Goal: Transaction & Acquisition: Purchase product/service

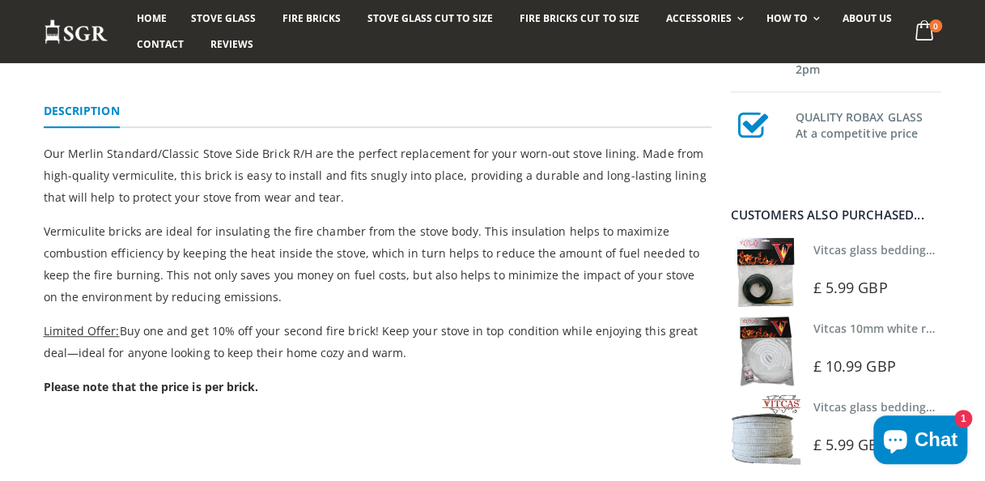
scroll to position [421, 0]
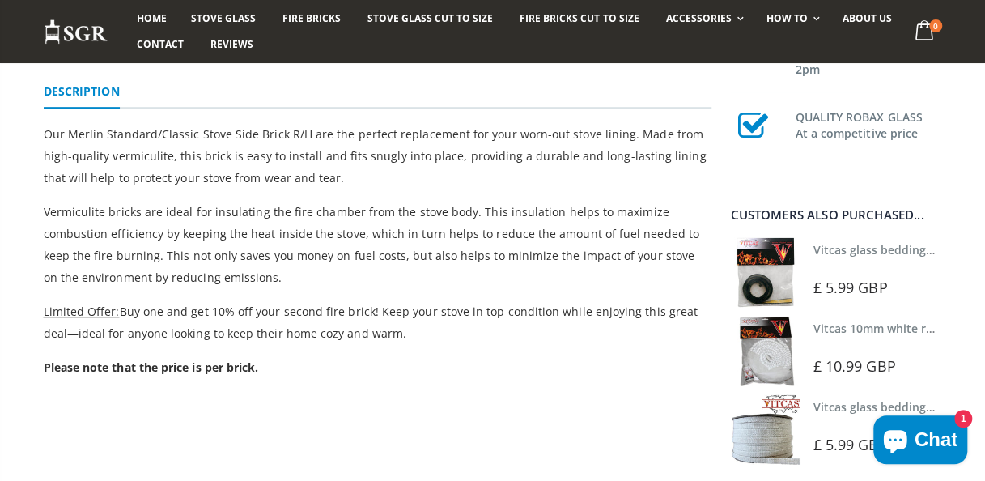
click at [853, 326] on link "Vitcas 10mm white rope kit - includes rope seal and glue!" at bounding box center [970, 327] width 317 height 15
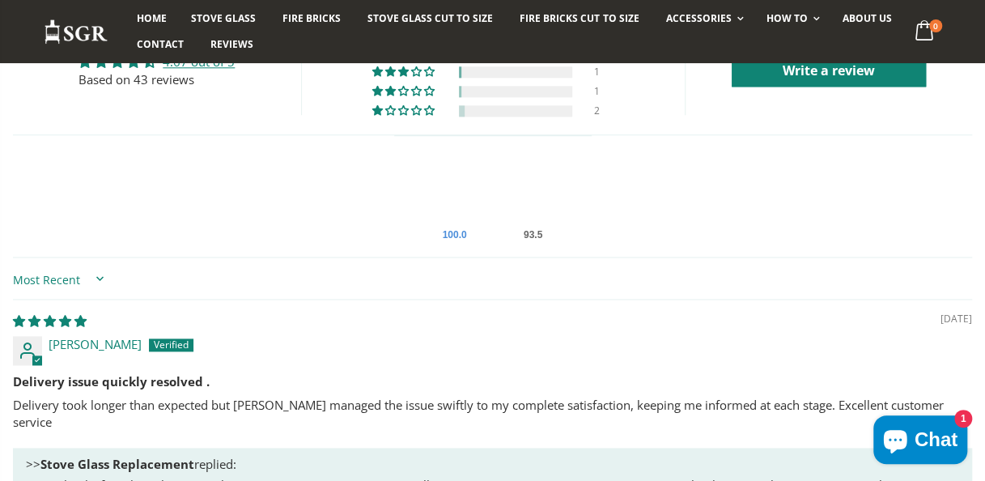
scroll to position [1003, 0]
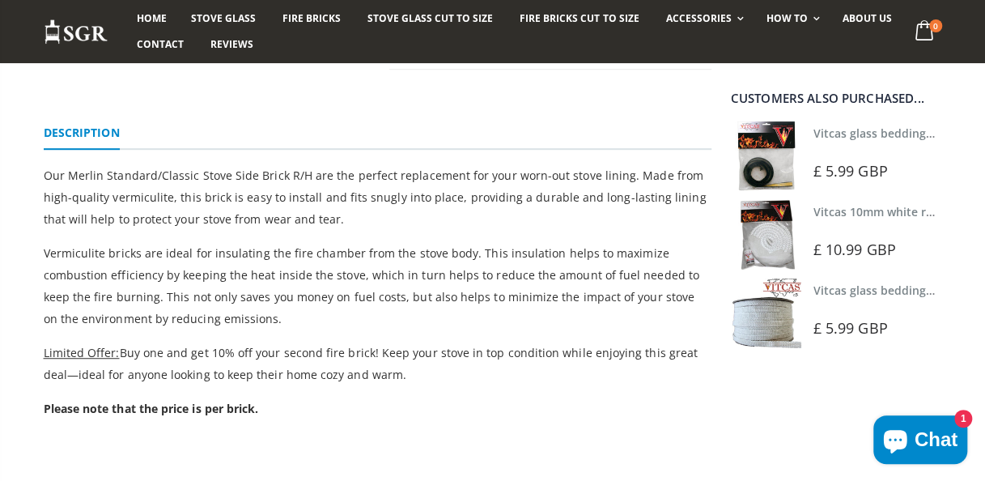
scroll to position [421, 0]
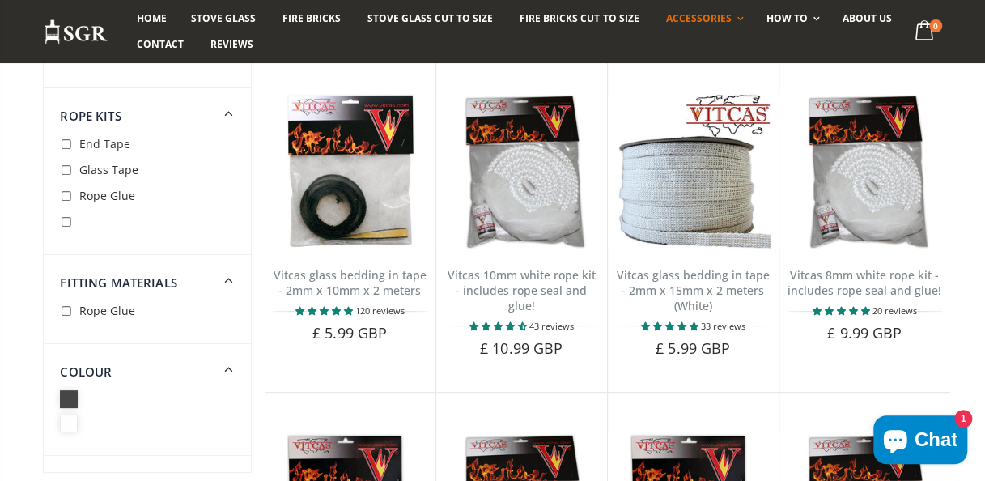
scroll to position [162, 0]
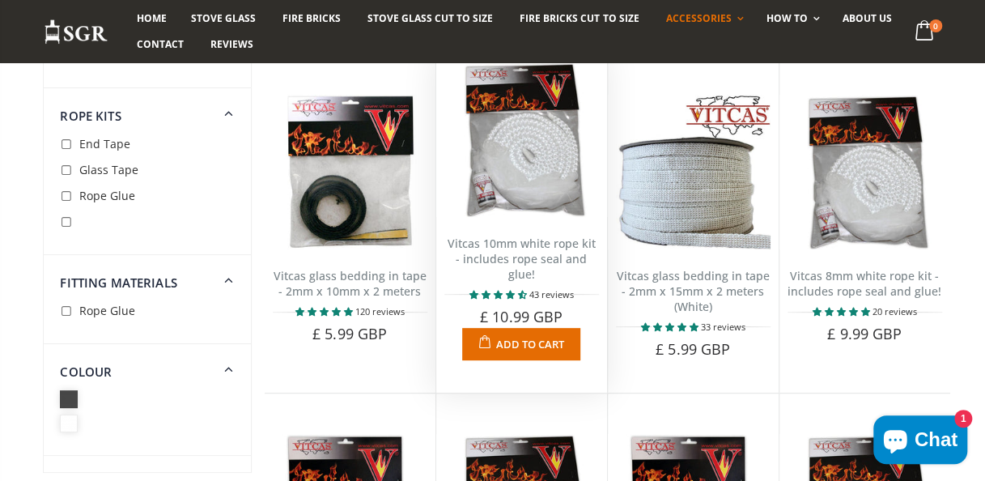
click at [543, 252] on link "Vitcas 10mm white rope kit - includes rope seal and glue!" at bounding box center [521, 258] width 148 height 46
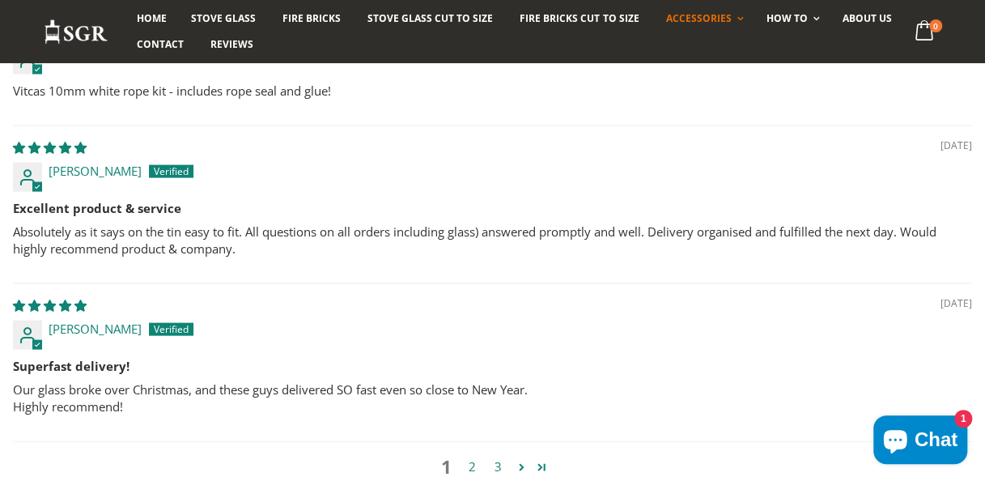
scroll to position [1651, 0]
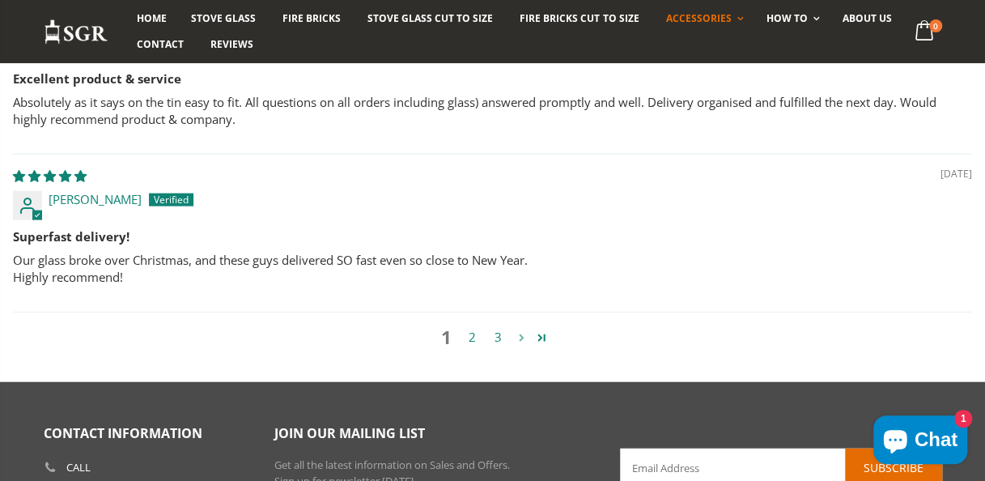
click at [521, 328] on link "Page 2" at bounding box center [521, 337] width 20 height 19
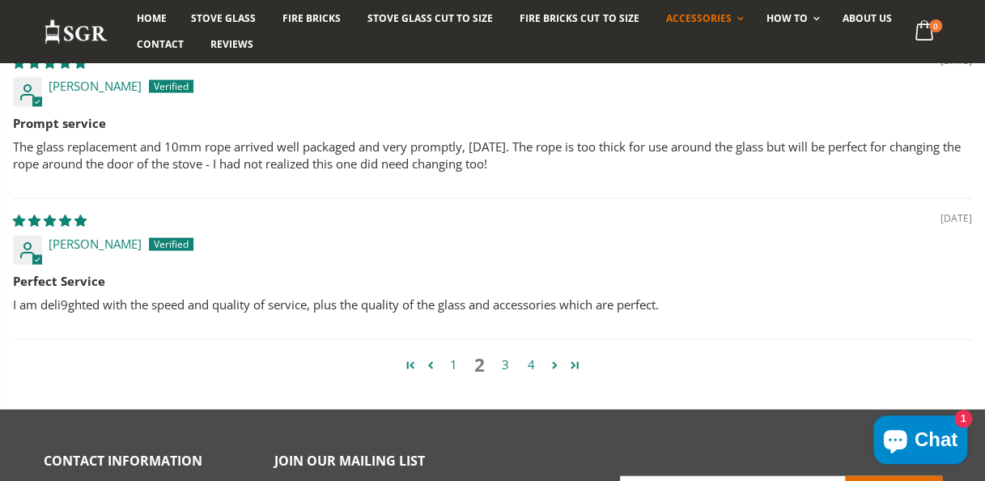
scroll to position [1621, 0]
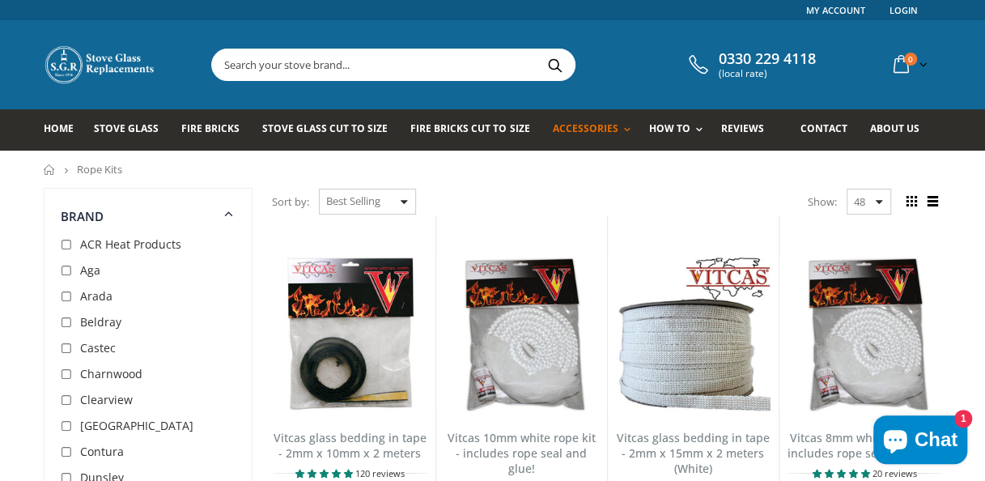
click at [454, 70] on input "text" at bounding box center [484, 64] width 544 height 31
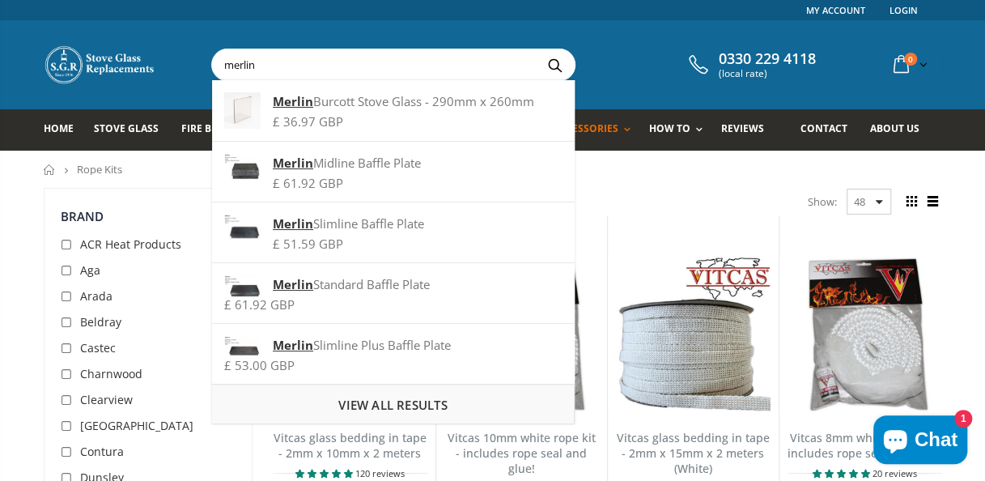
type input "merlin"
click at [394, 408] on span "View all results" at bounding box center [392, 404] width 108 height 16
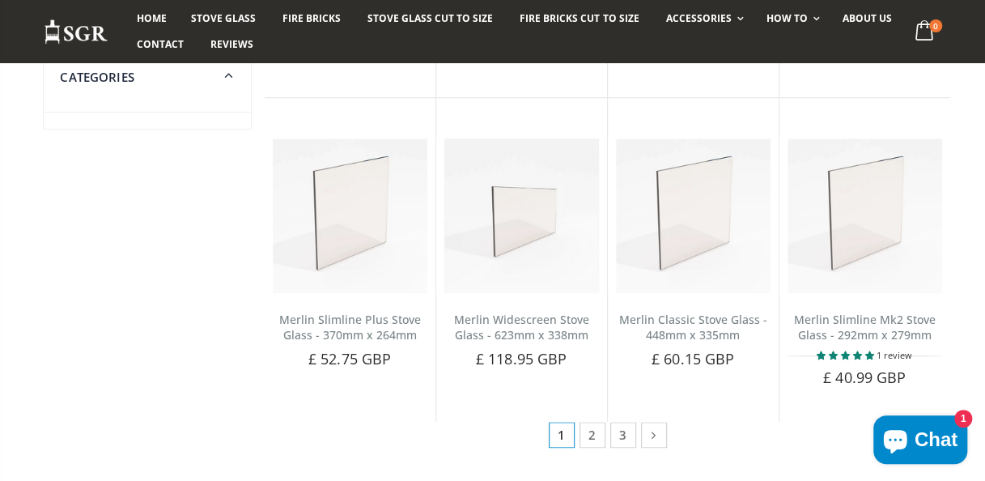
scroll to position [777, 0]
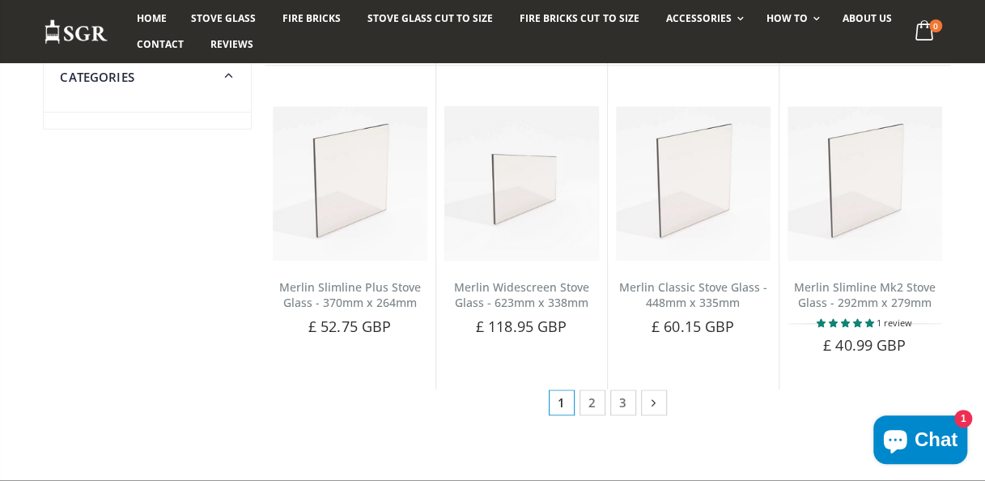
click at [659, 403] on icon at bounding box center [653, 402] width 17 height 16
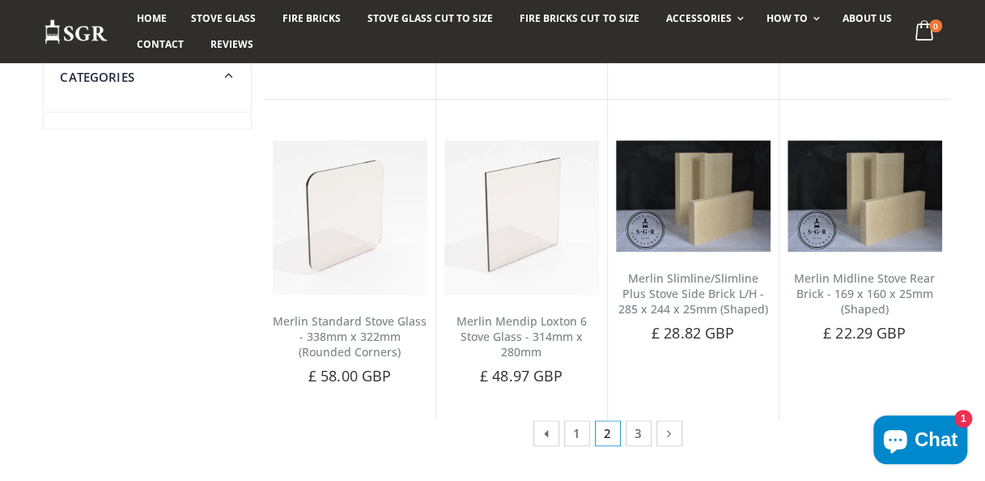
scroll to position [744, 0]
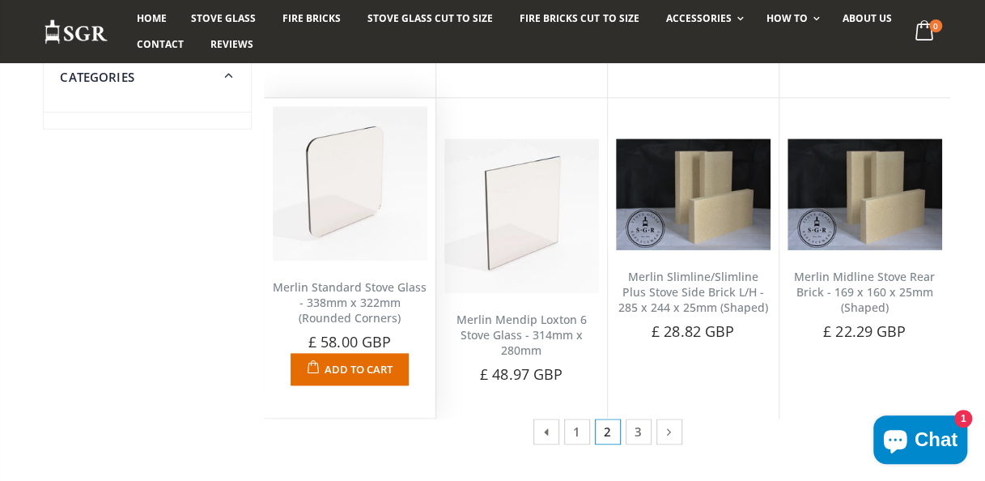
click at [372, 303] on link "Merlin Standard Stove Glass - 338mm x 322mm (Rounded Corners)" at bounding box center [350, 302] width 154 height 46
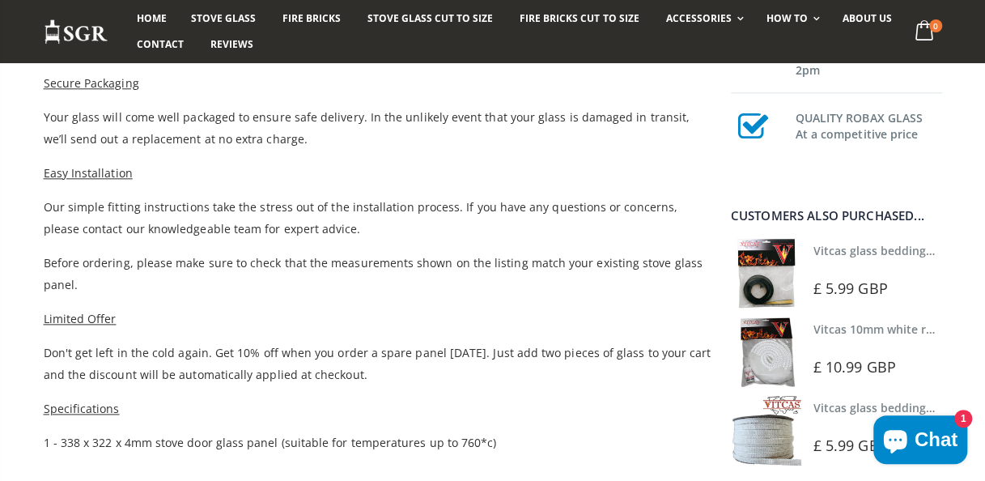
scroll to position [712, 0]
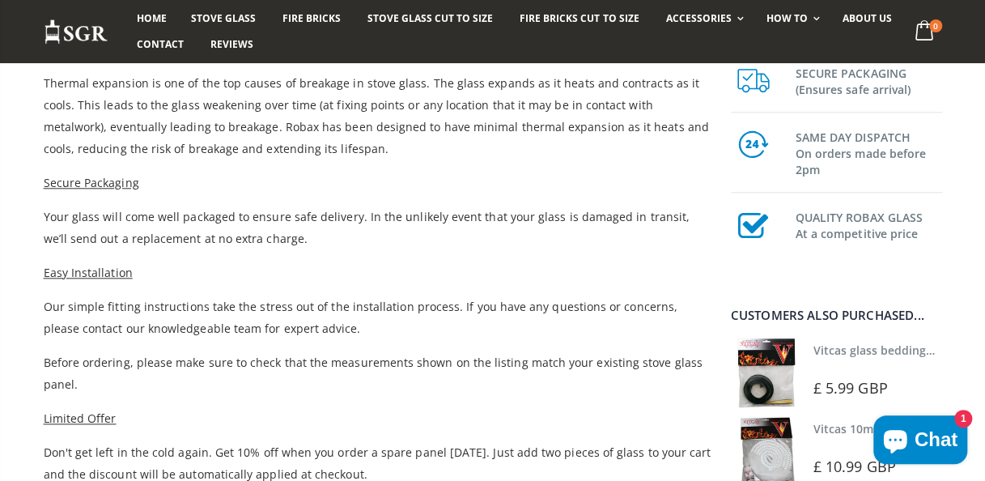
click at [777, 456] on img at bounding box center [766, 451] width 70 height 70
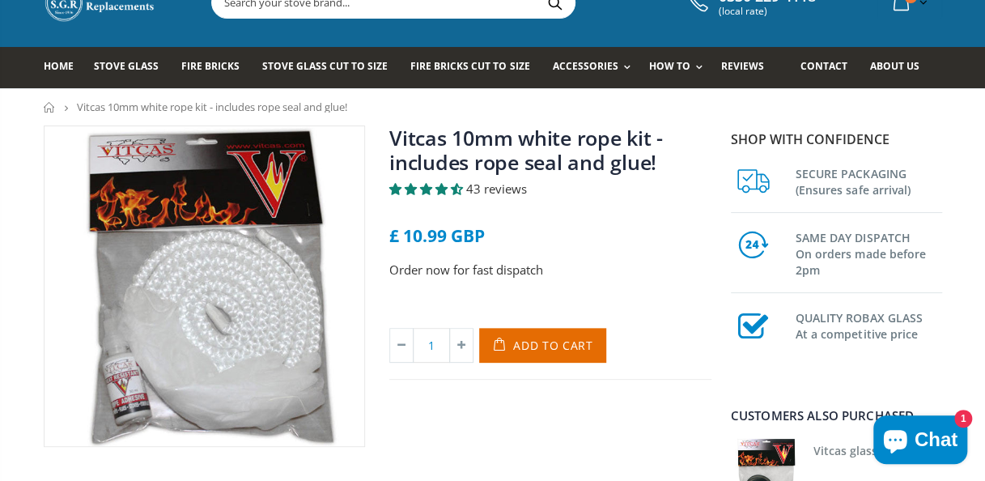
scroll to position [65, 0]
